Goal: Task Accomplishment & Management: Use online tool/utility

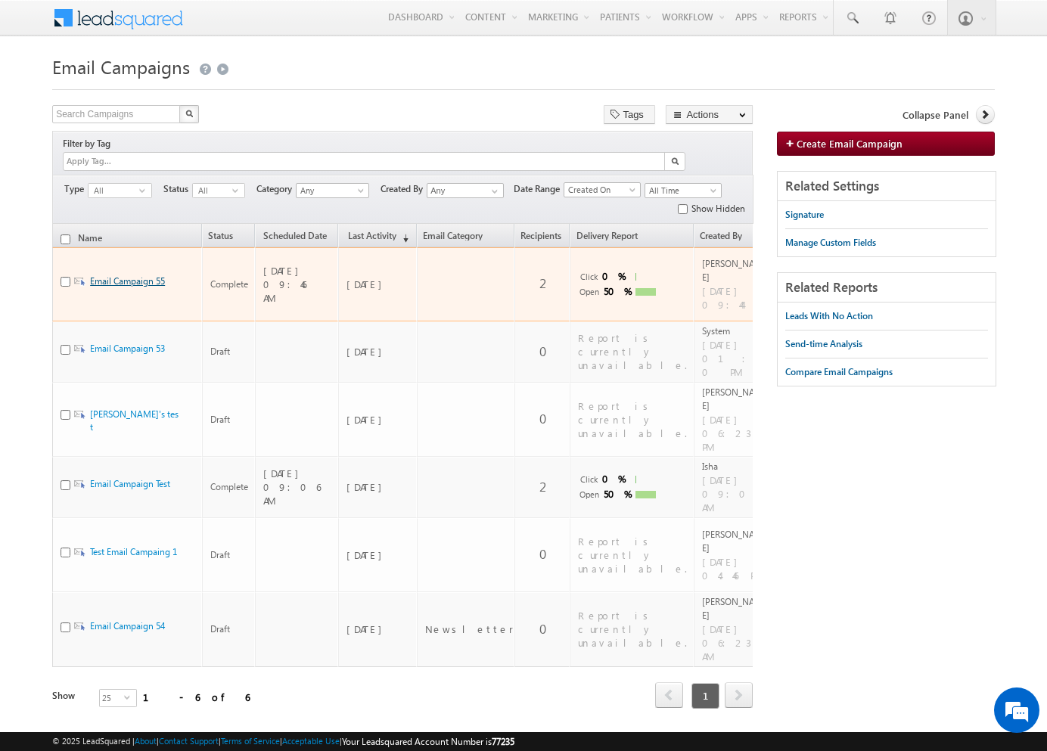
click at [142, 275] on link "Email Campaign 55" at bounding box center [127, 280] width 75 height 11
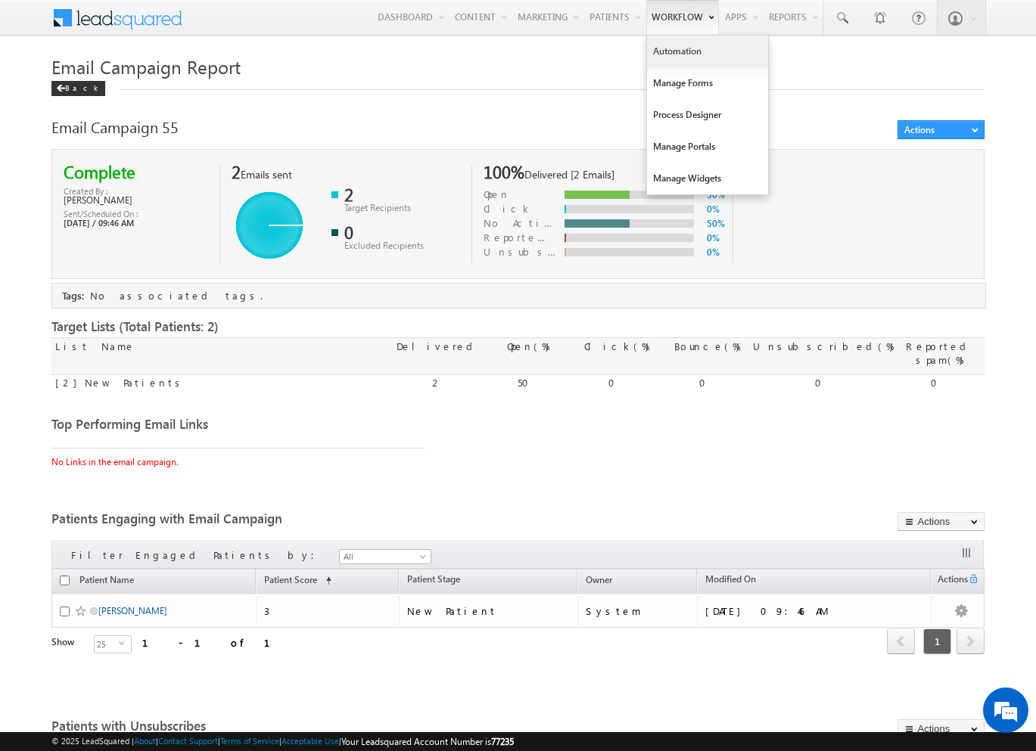
click at [678, 55] on link "Automation" at bounding box center [707, 52] width 121 height 32
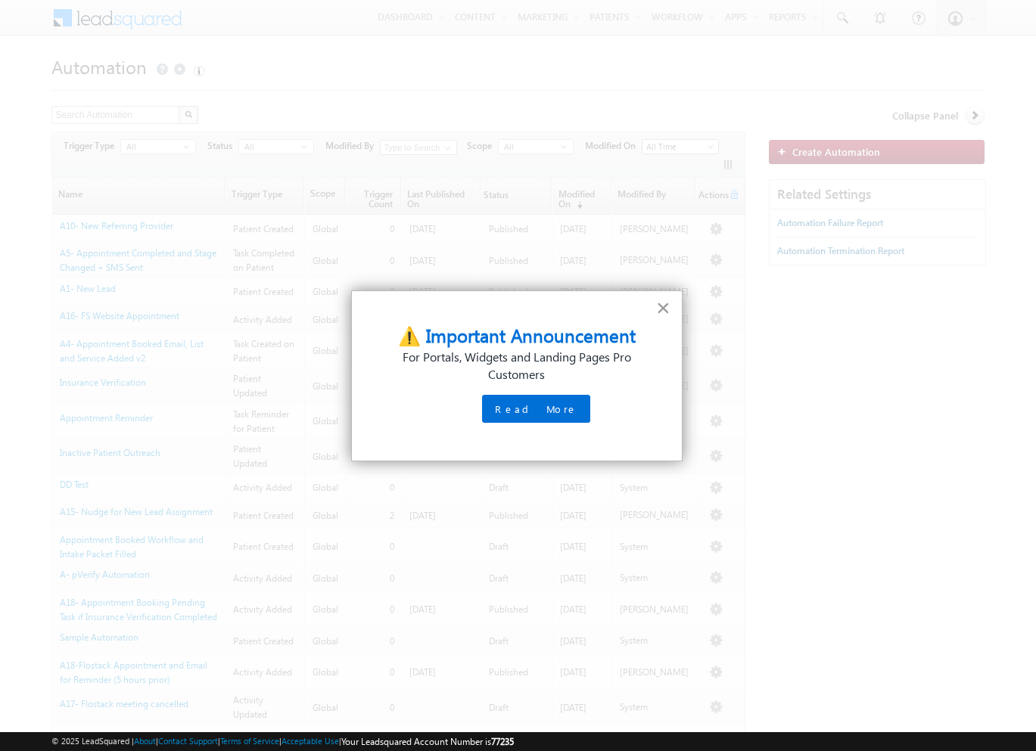
click at [666, 309] on button "×" at bounding box center [663, 308] width 14 height 24
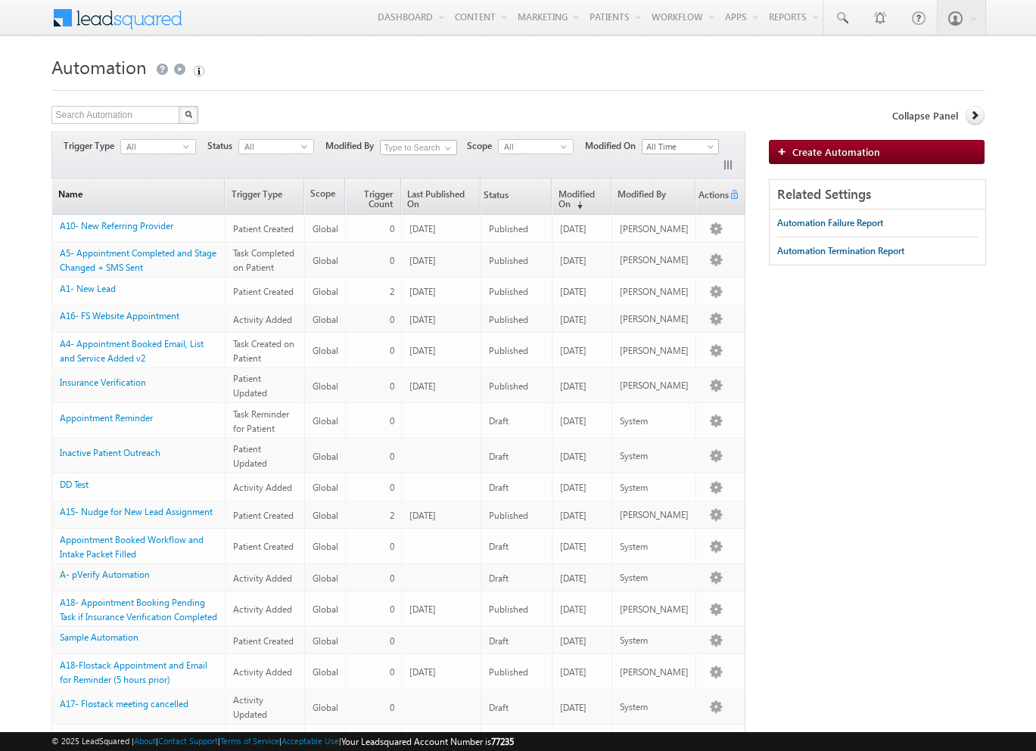
click at [151, 196] on link "Name" at bounding box center [138, 197] width 172 height 36
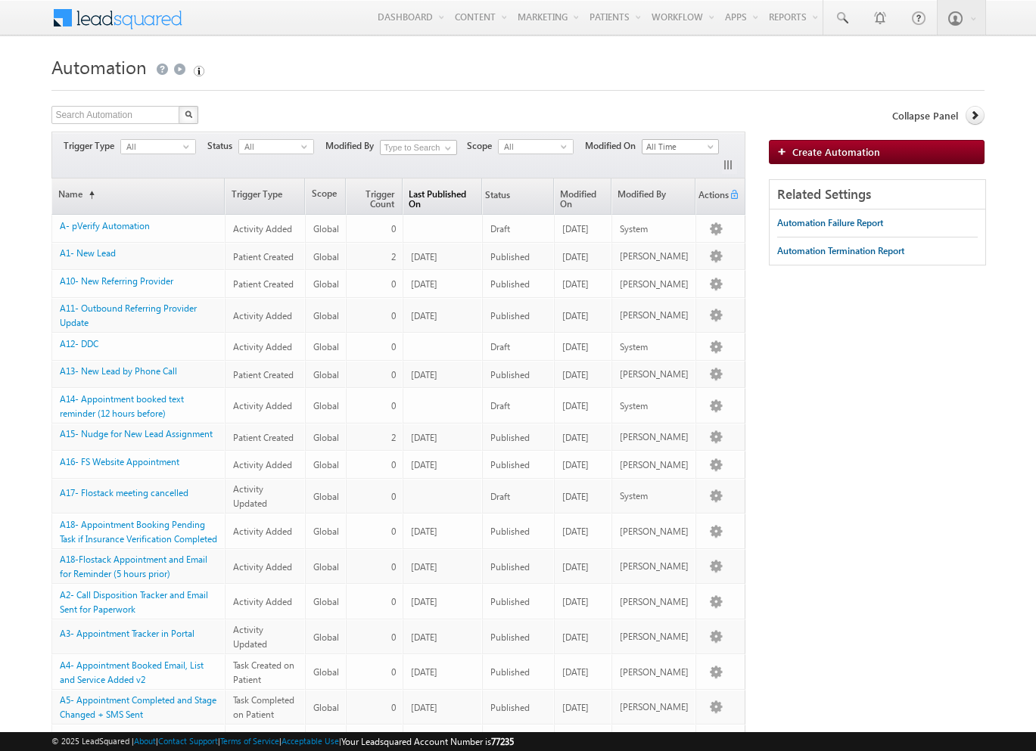
click at [431, 202] on link "Last Published On" at bounding box center [442, 197] width 78 height 36
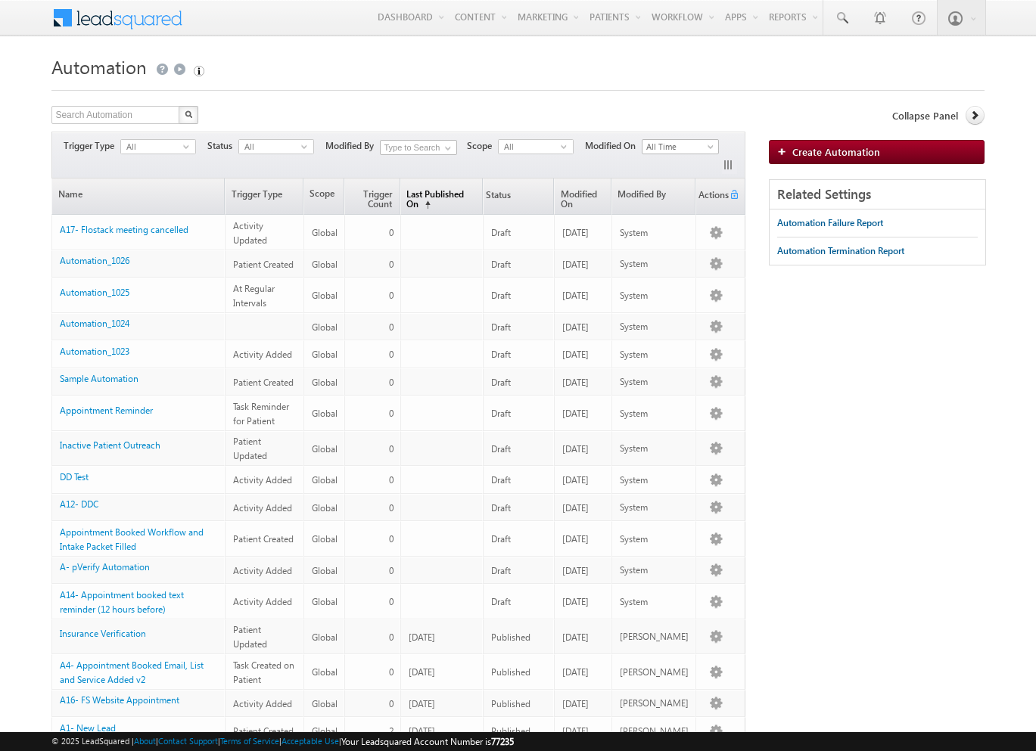
click at [439, 202] on link "Last Published On (sorted ascending)" at bounding box center [441, 197] width 81 height 36
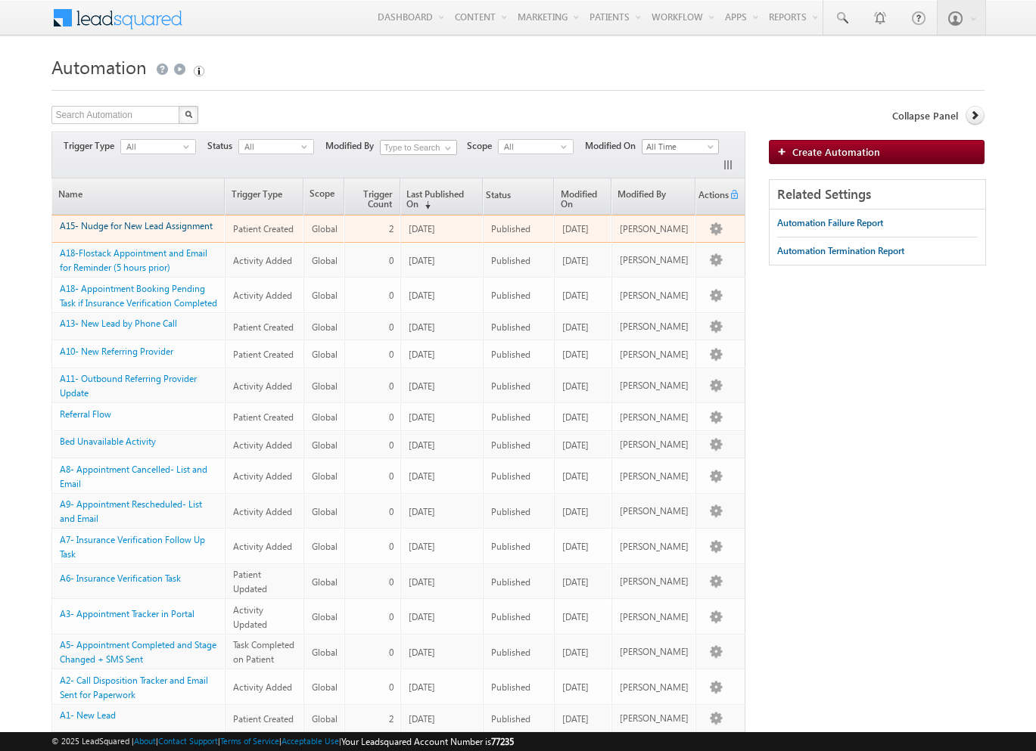
click at [161, 225] on link "A15- Nudge for New Lead Assignment" at bounding box center [136, 225] width 153 height 11
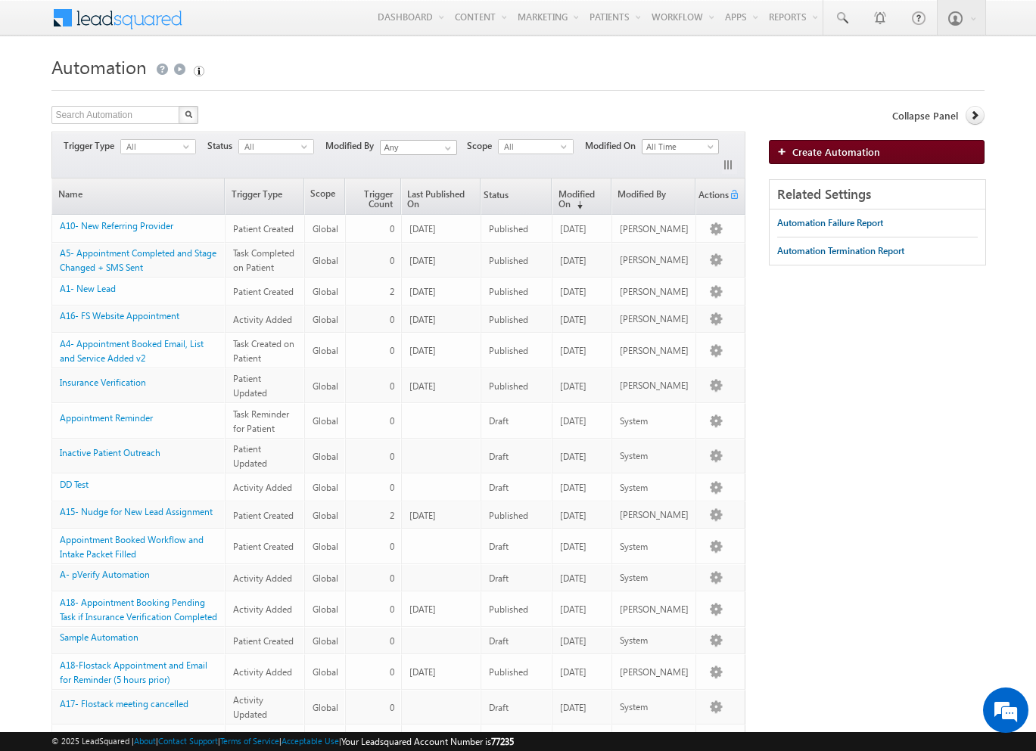
click at [859, 154] on span "Create Automation" at bounding box center [836, 151] width 88 height 13
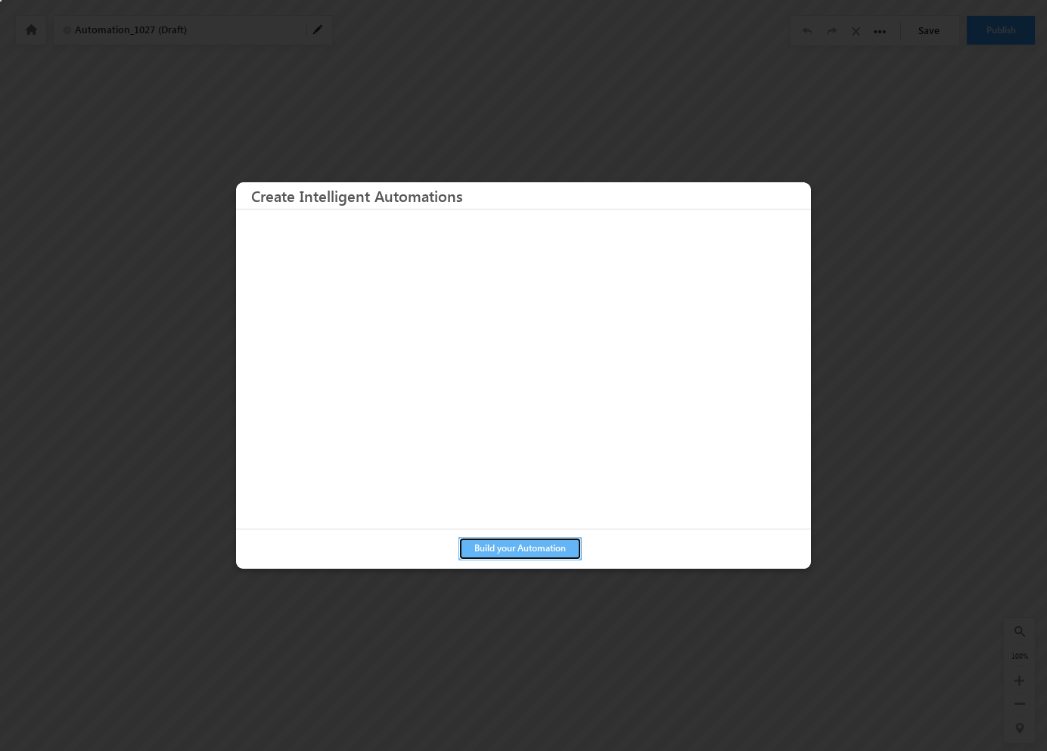
click at [516, 554] on button "Build your Automation" at bounding box center [519, 548] width 123 height 23
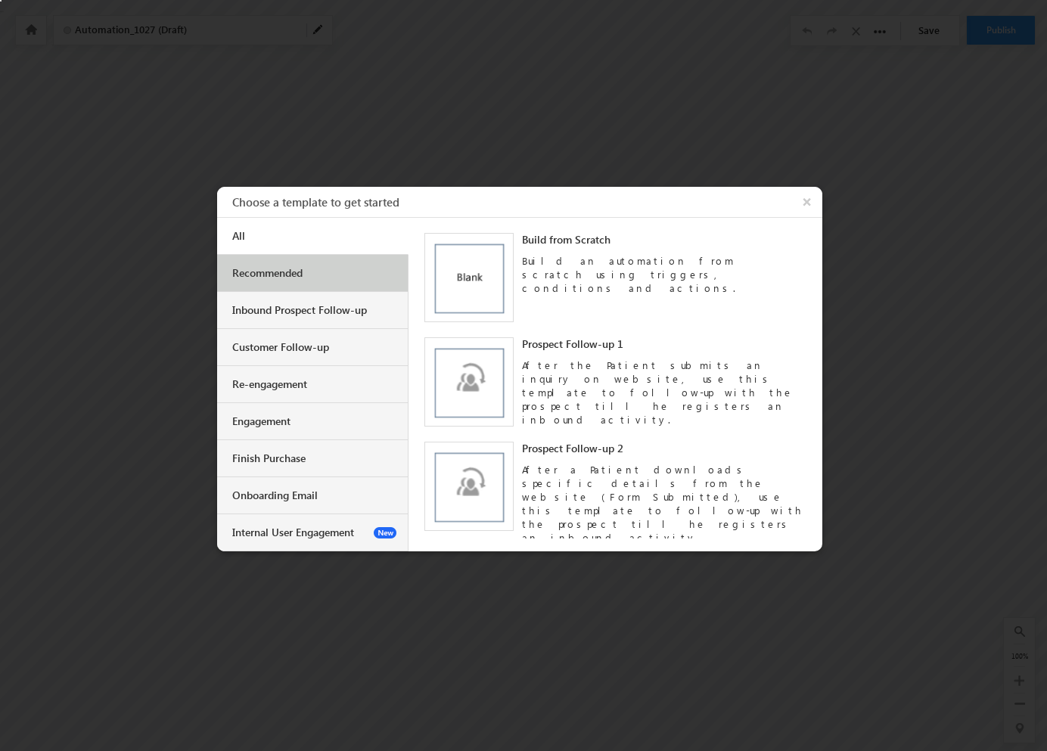
click at [319, 281] on div "Recommended" at bounding box center [312, 273] width 191 height 37
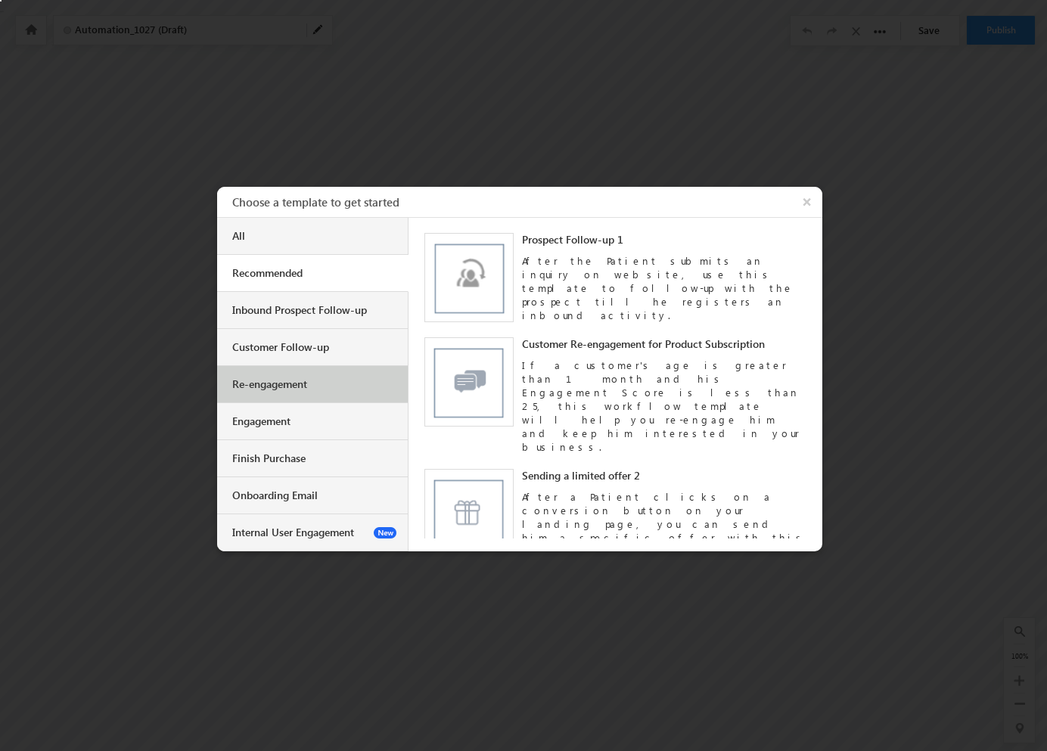
click at [297, 396] on div "Re-engagement" at bounding box center [312, 384] width 191 height 37
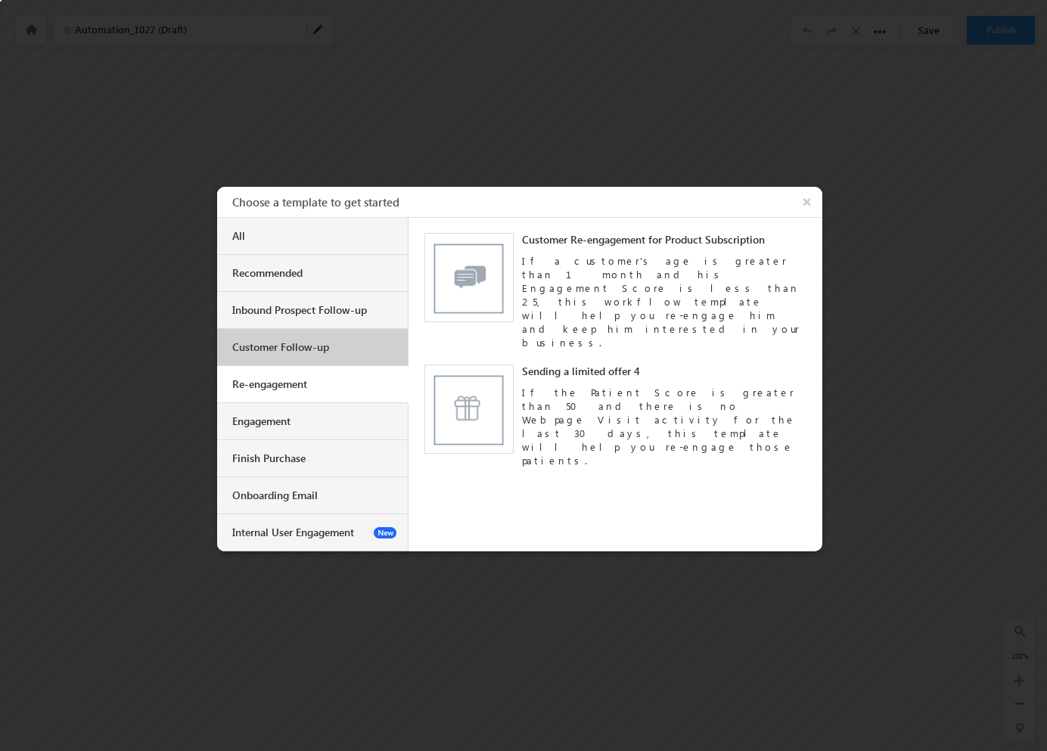
click at [304, 354] on div "Customer Follow-up" at bounding box center [312, 347] width 191 height 37
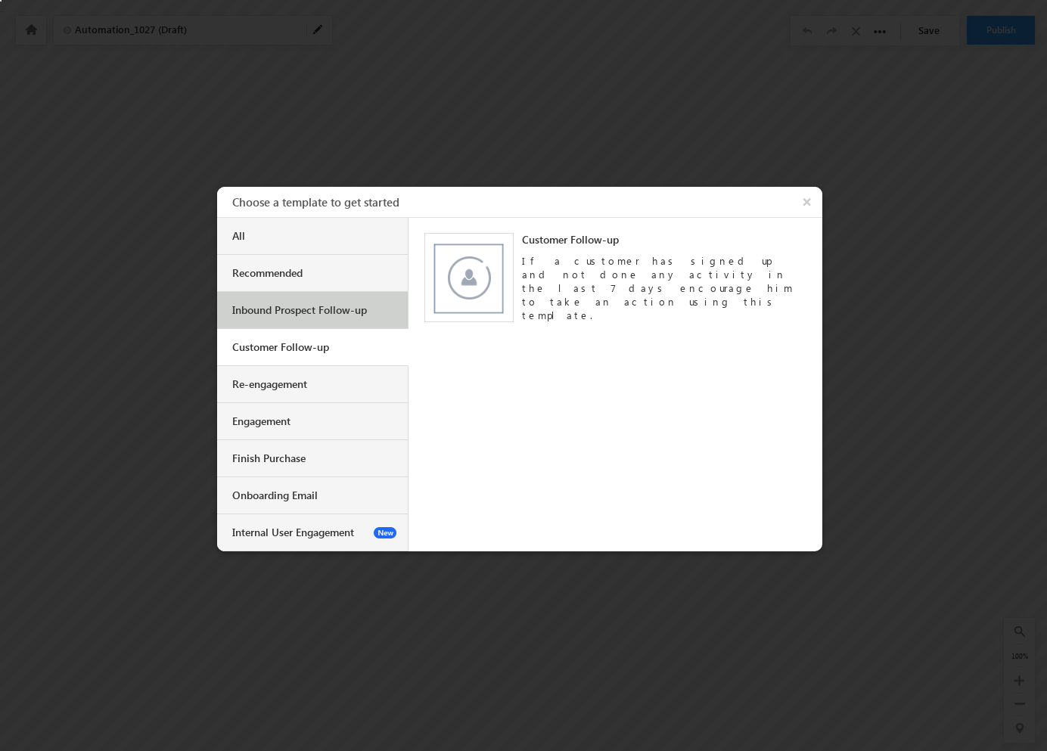
click at [315, 312] on div "Inbound Prospect Follow-up" at bounding box center [314, 310] width 164 height 14
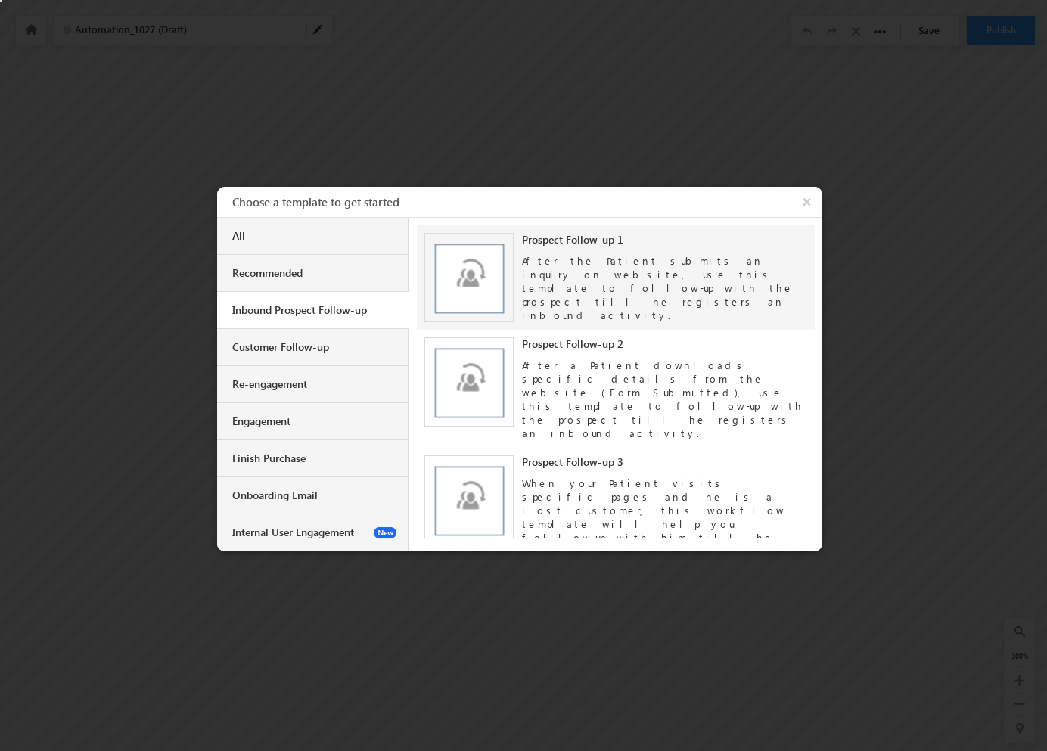
click at [453, 279] on img at bounding box center [469, 278] width 90 height 90
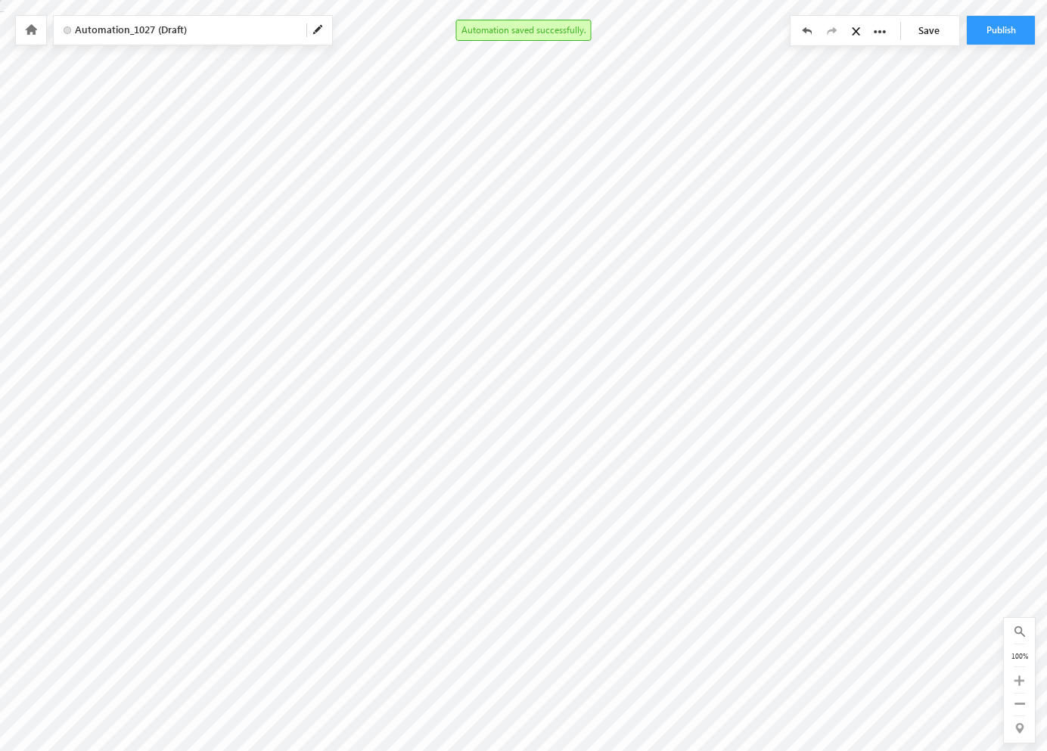
click at [925, 31] on link "Save" at bounding box center [932, 30] width 53 height 29
click at [193, 33] on span "Automation_1027 (Draft)" at bounding box center [184, 30] width 219 height 14
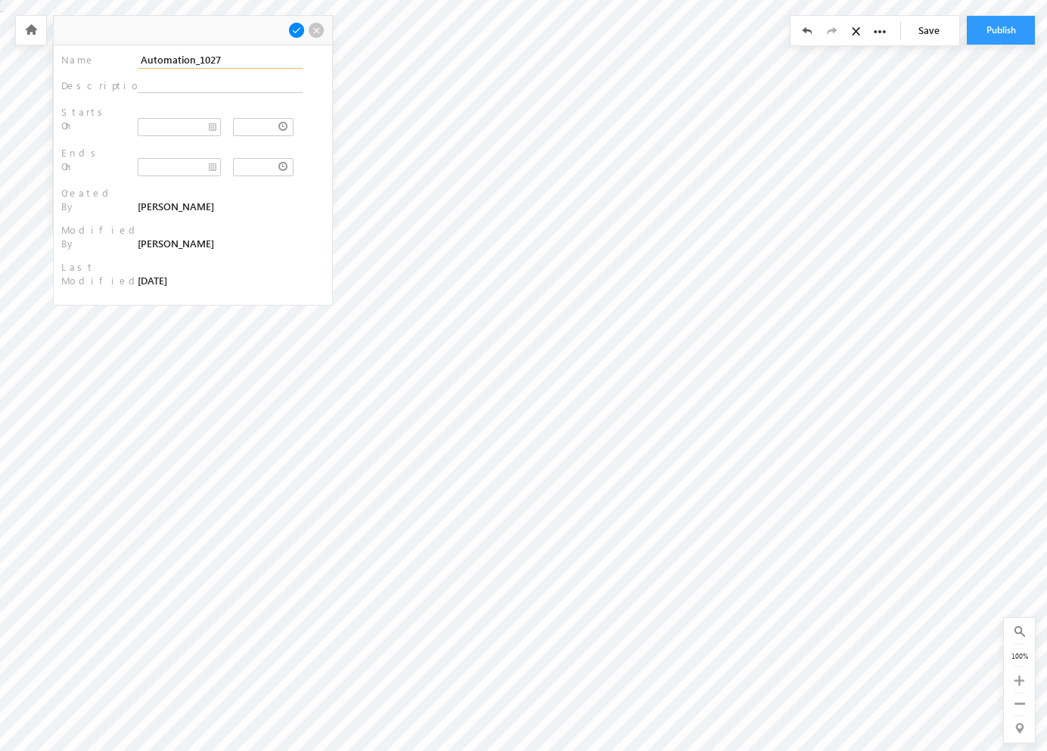
click at [228, 56] on input "Automation_1027" at bounding box center [220, 59] width 165 height 17
type input "Test Automation"
click at [301, 22] on div at bounding box center [193, 30] width 278 height 29
click at [296, 28] on span at bounding box center [296, 30] width 17 height 17
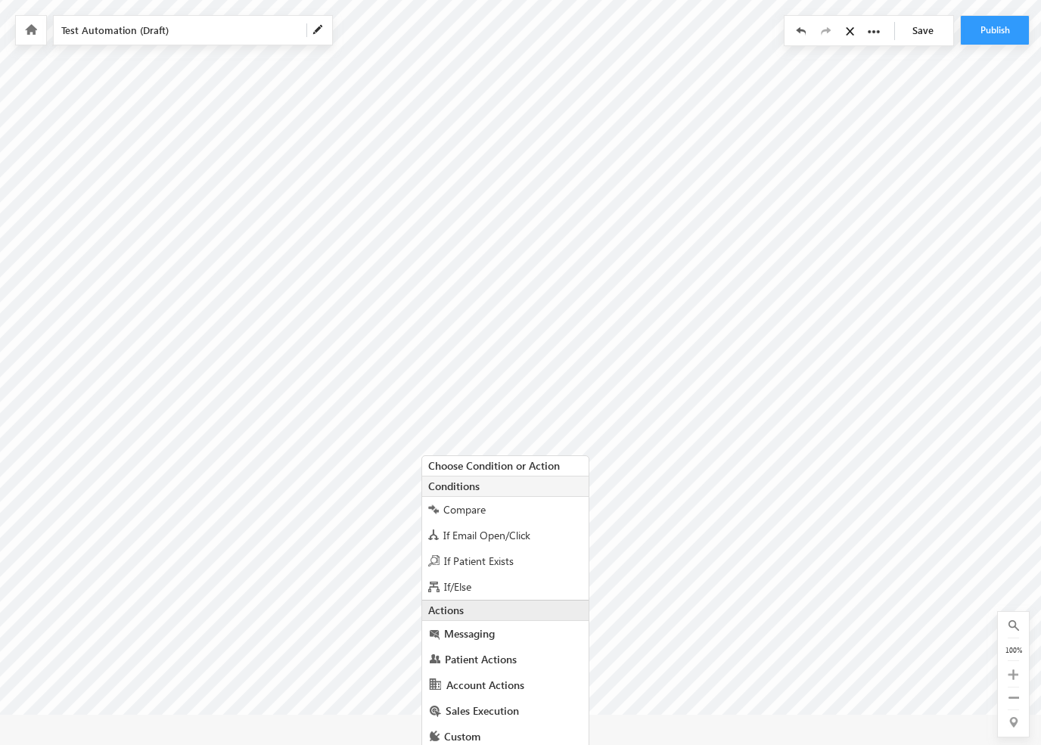
scroll to position [41, 0]
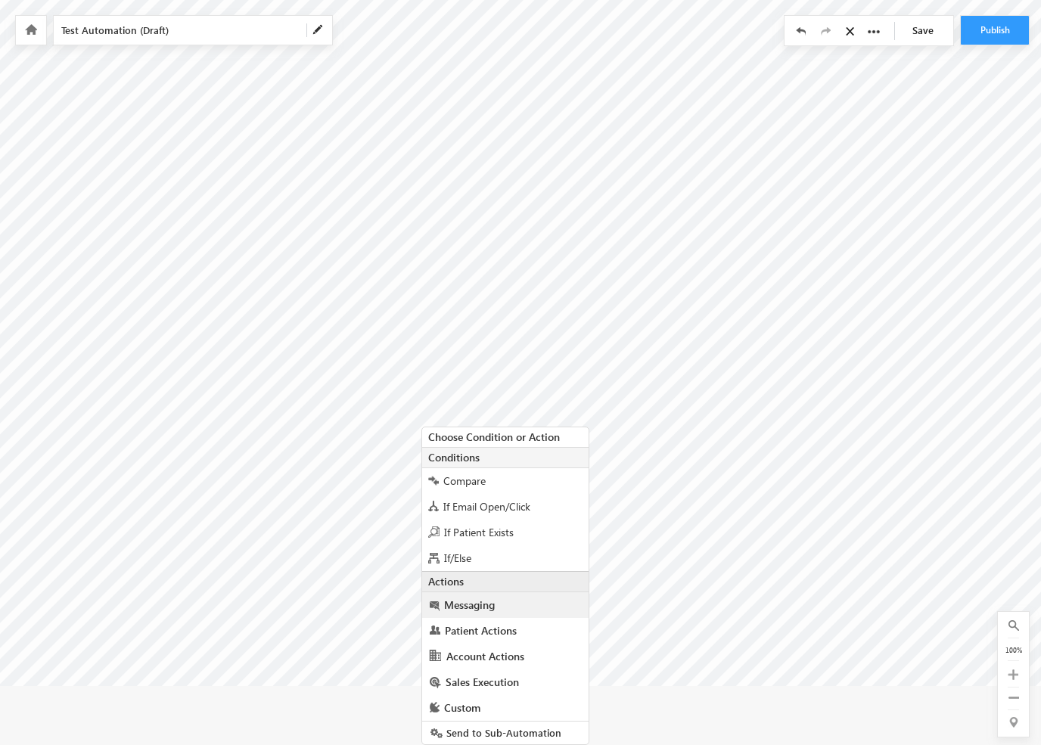
click at [480, 601] on span "Messaging" at bounding box center [469, 605] width 51 height 14
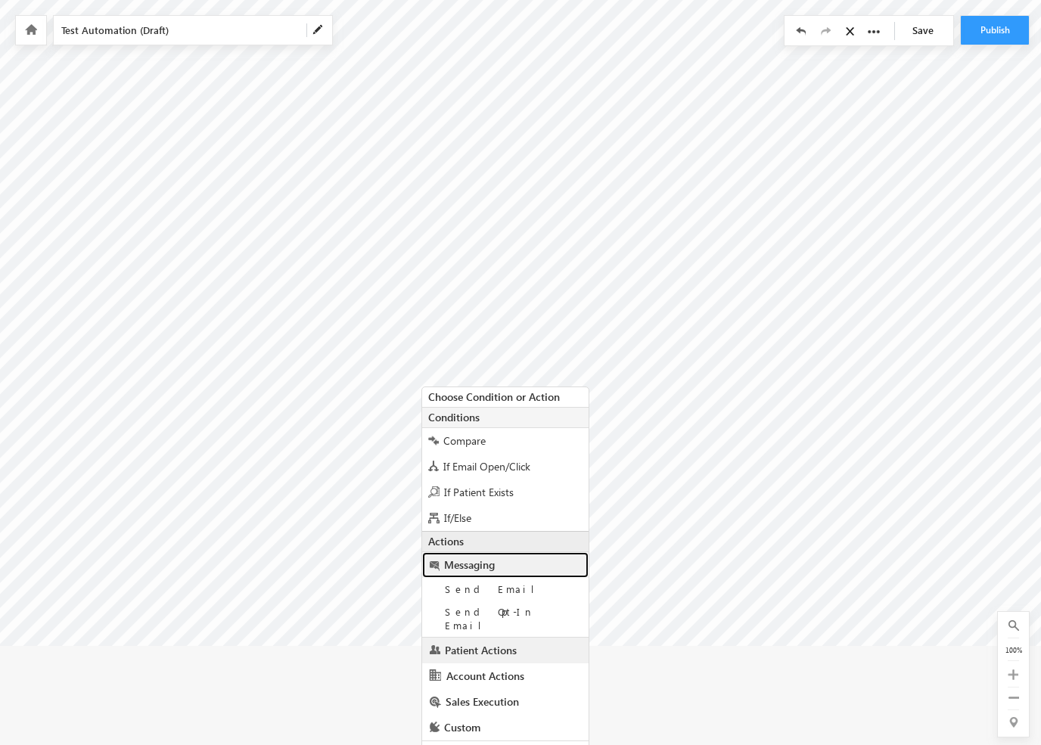
scroll to position [114, 0]
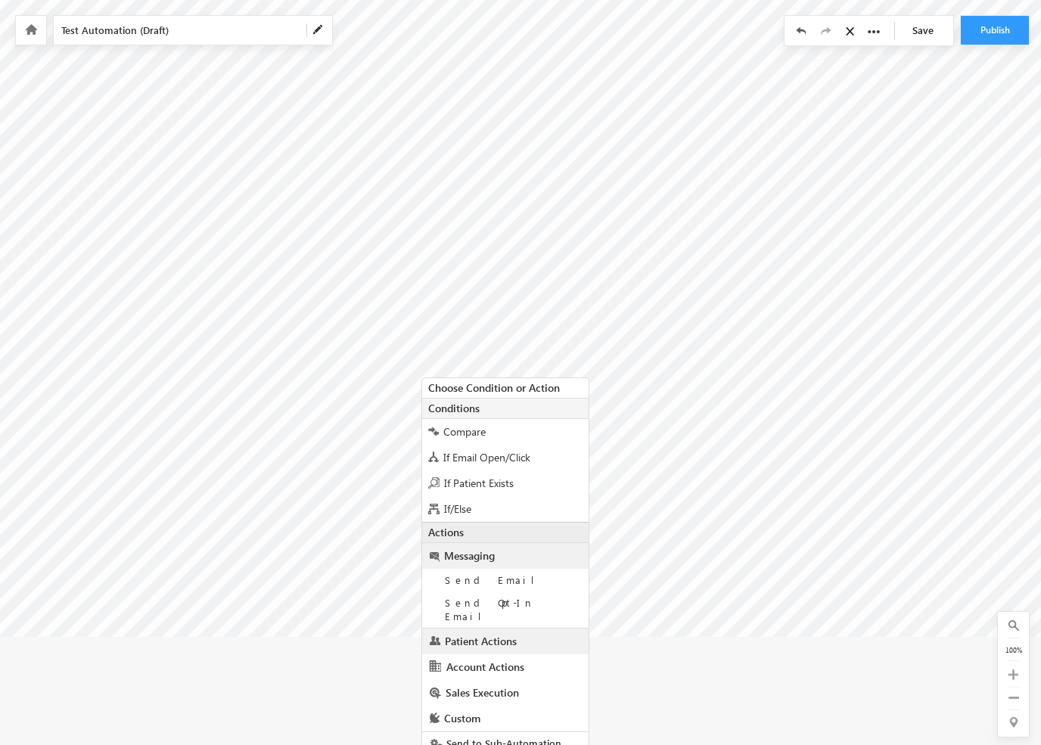
click at [507, 634] on span "Patient Actions" at bounding box center [481, 641] width 72 height 14
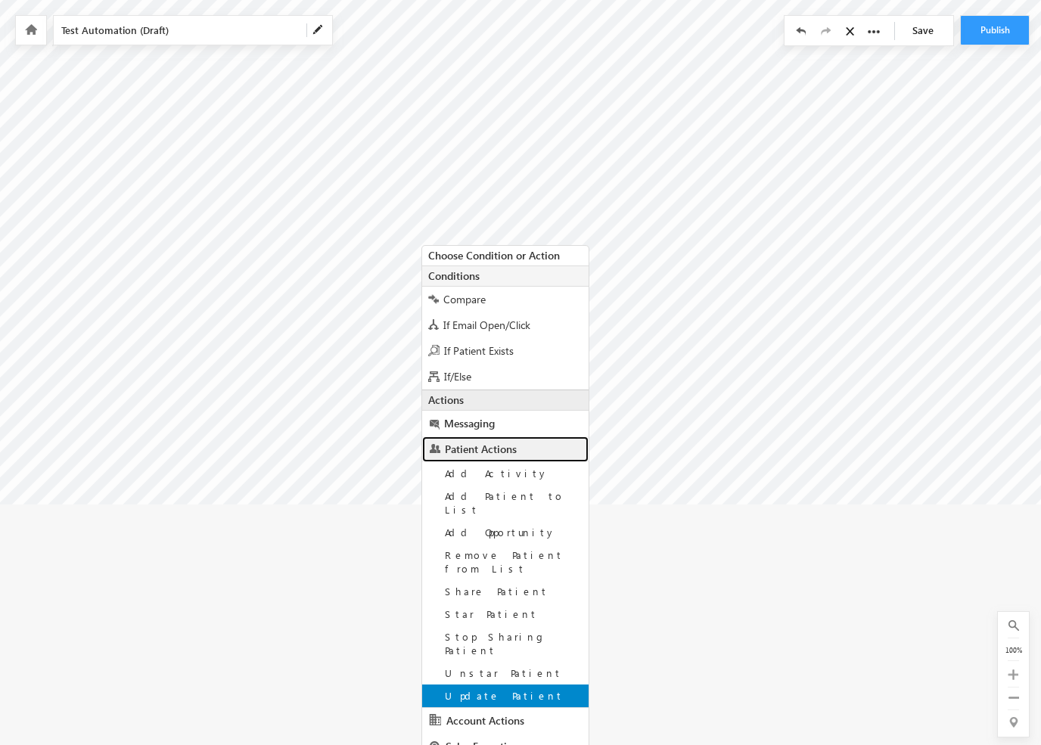
scroll to position [275, 0]
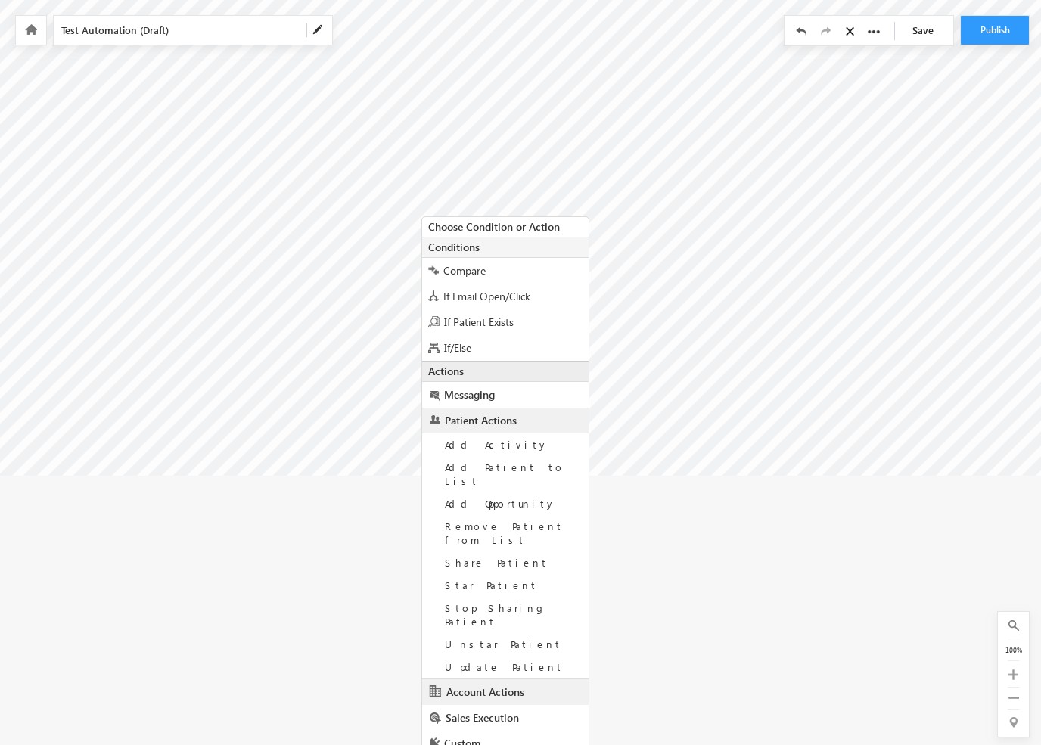
click at [501, 685] on span "Account Actions" at bounding box center [485, 692] width 78 height 14
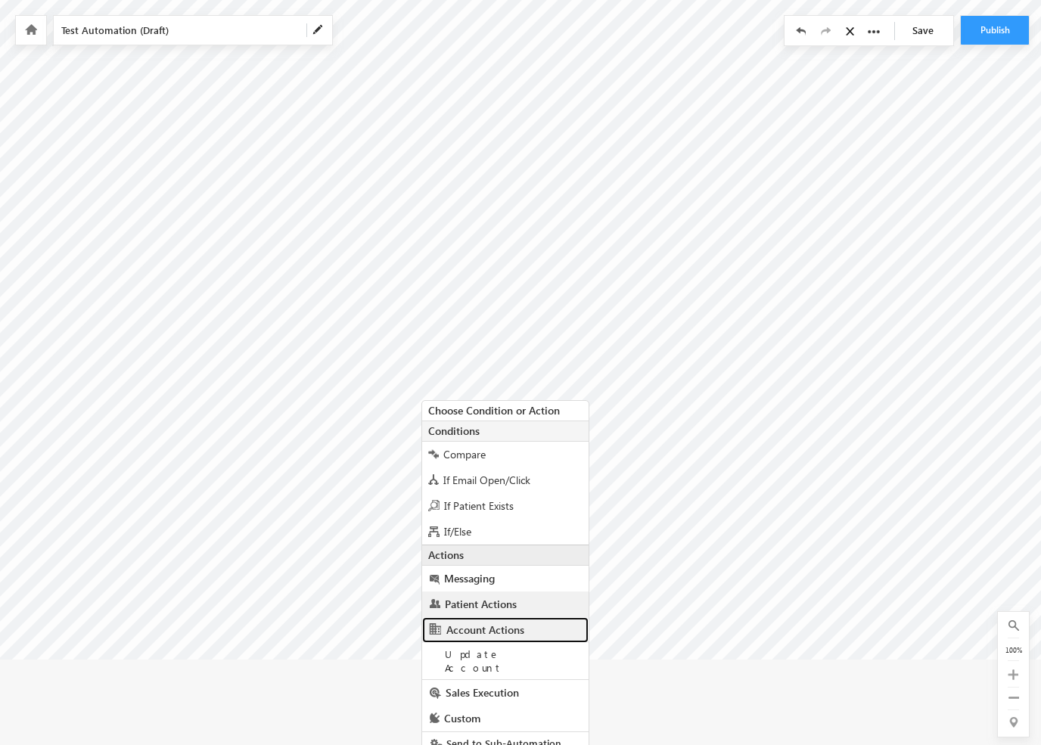
scroll to position [91, 0]
click at [505, 606] on span "Patient Actions" at bounding box center [481, 605] width 72 height 14
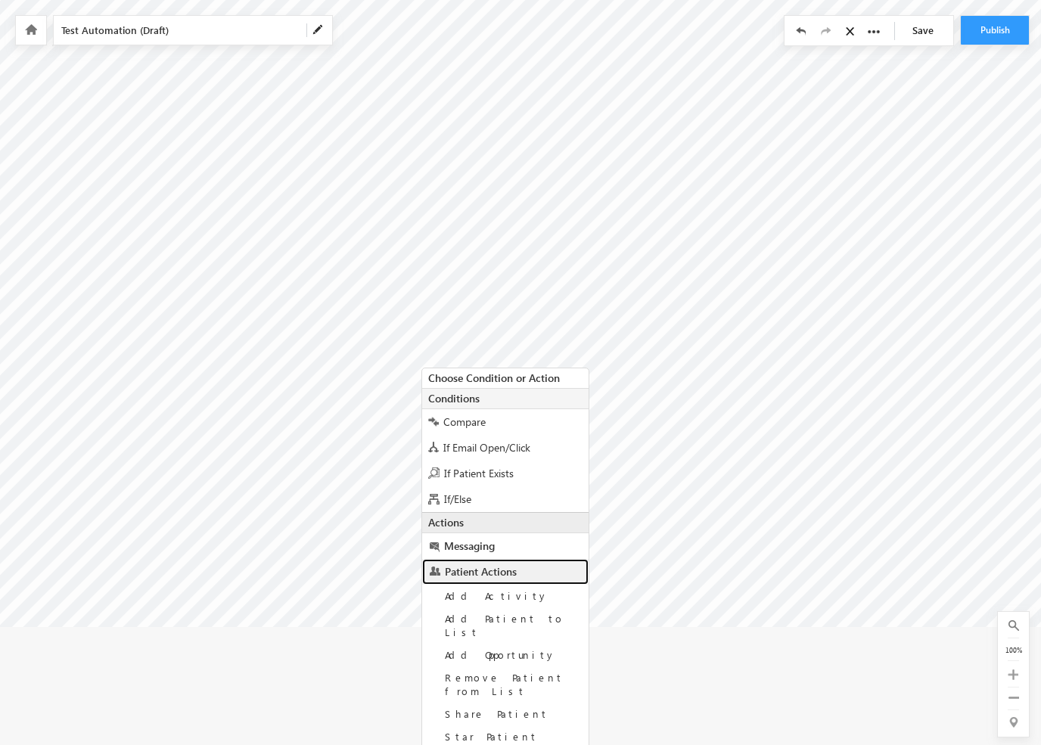
scroll to position [275, 0]
